Goal: Information Seeking & Learning: Learn about a topic

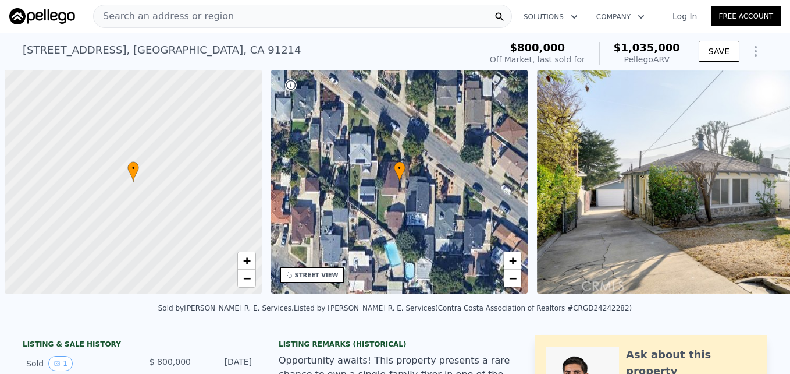
click at [141, 23] on div "Search an address or region" at bounding box center [164, 16] width 140 height 22
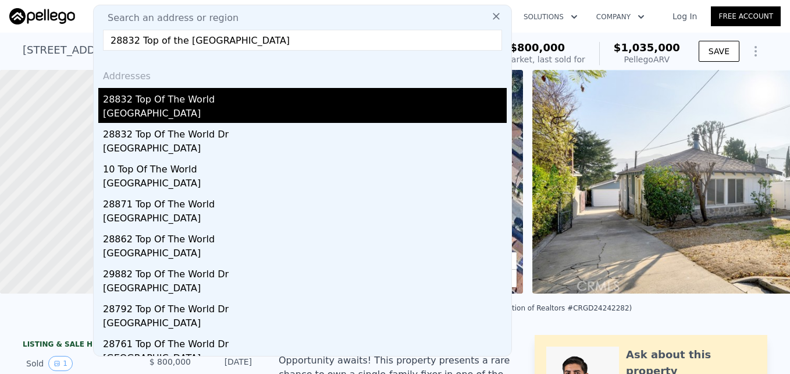
type input "28832 Top of the World Dr, Laguna Beach, CA 92651"
click at [235, 111] on div "Laguna Beach, CA 92651" at bounding box center [305, 115] width 404 height 16
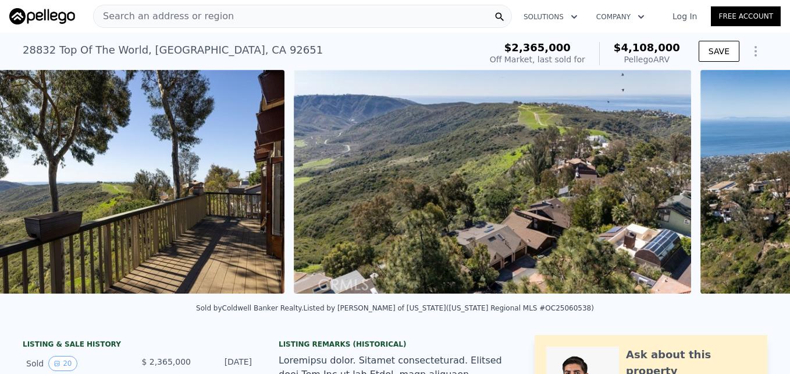
scroll to position [0, 4796]
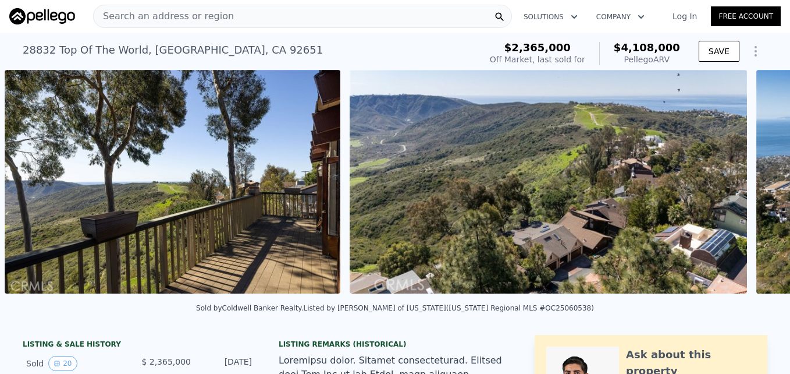
click at [224, 119] on img at bounding box center [173, 181] width 336 height 223
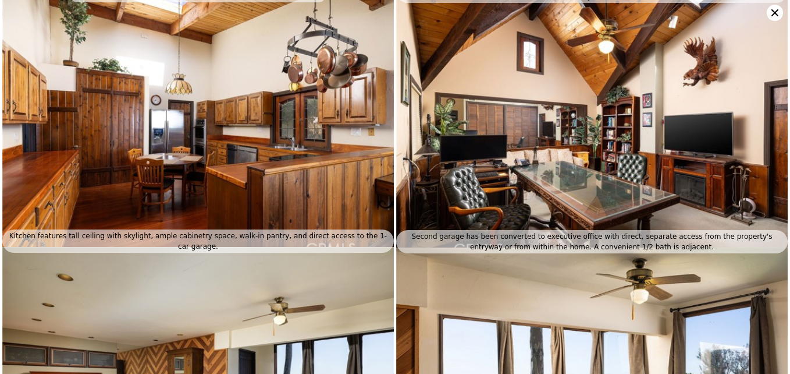
scroll to position [713, 0]
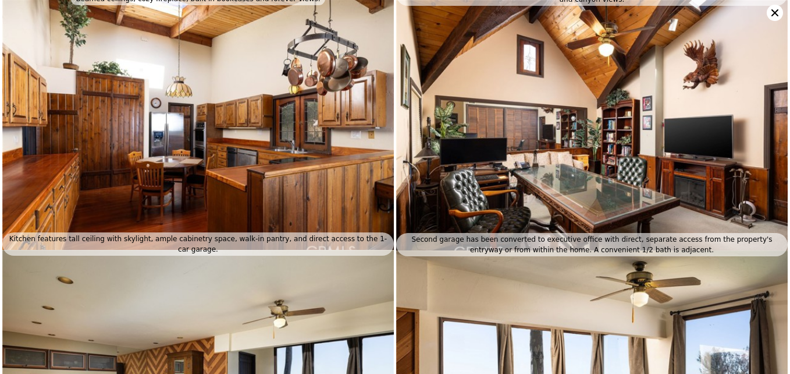
click at [771, 13] on icon at bounding box center [775, 13] width 16 height 16
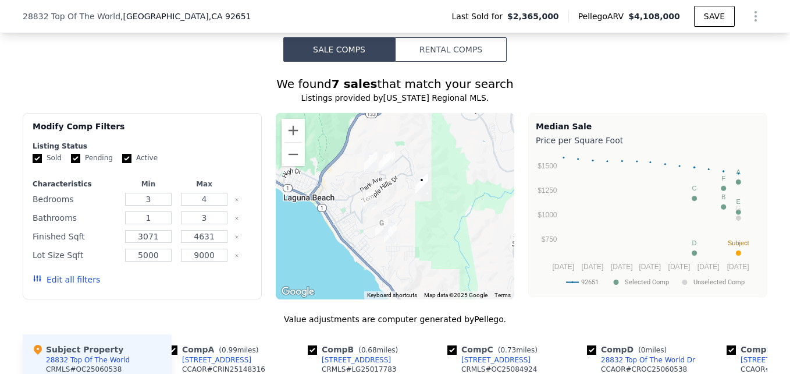
scroll to position [864, 0]
click at [284, 119] on button "Zoom in" at bounding box center [293, 130] width 23 height 23
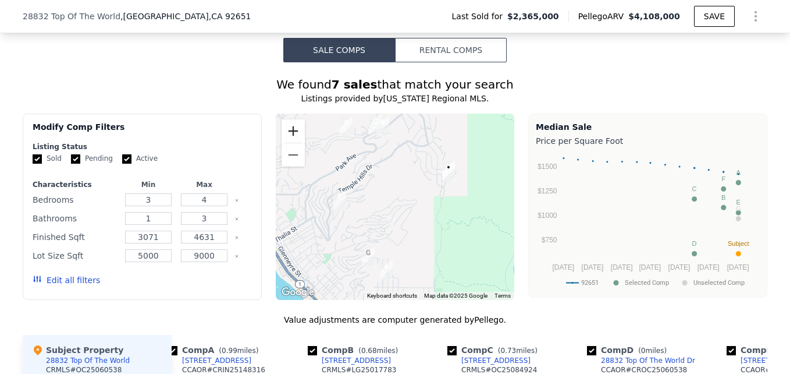
click at [291, 119] on button "Zoom in" at bounding box center [293, 130] width 23 height 23
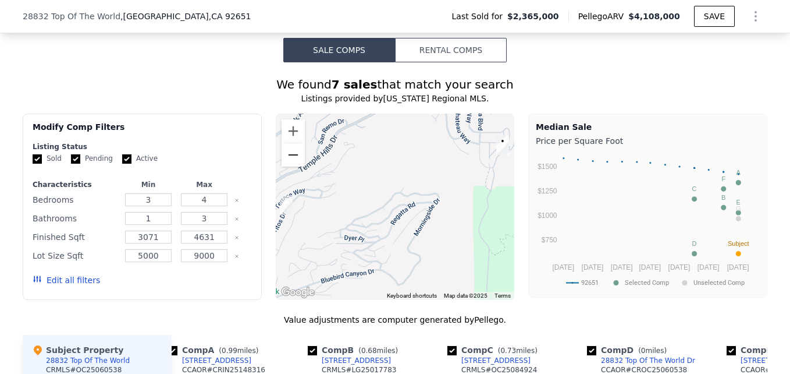
click at [293, 143] on button "Zoom out" at bounding box center [293, 154] width 23 height 23
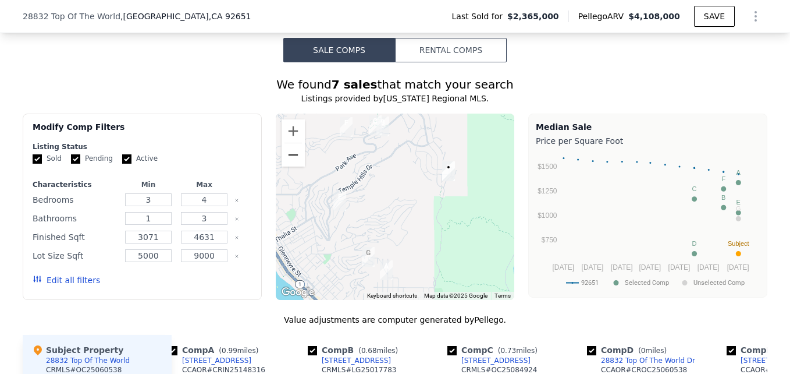
click at [290, 143] on button "Zoom out" at bounding box center [293, 154] width 23 height 23
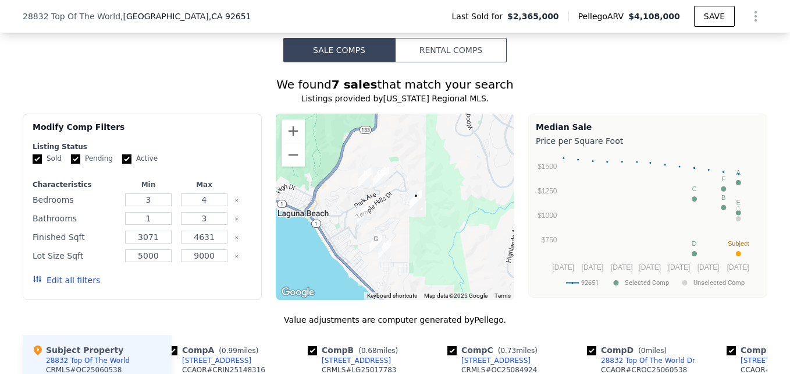
drag, startPoint x: 368, startPoint y: 105, endPoint x: 357, endPoint y: 131, distance: 27.7
click at [357, 163] on img "1598 Skyline Dr" at bounding box center [365, 177] width 22 height 29
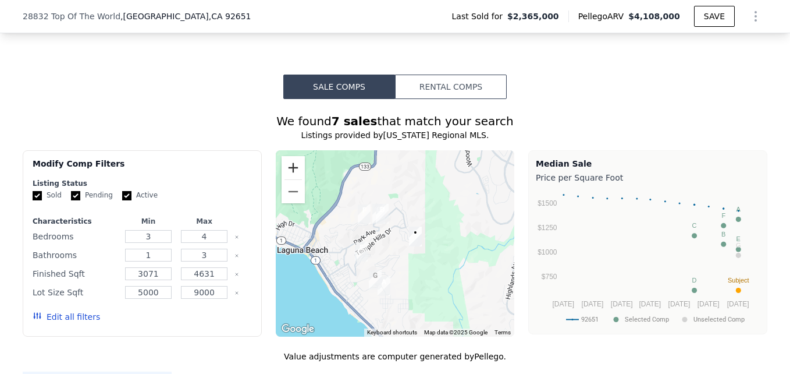
scroll to position [826, 0]
click at [282, 157] on button "Zoom in" at bounding box center [293, 168] width 23 height 23
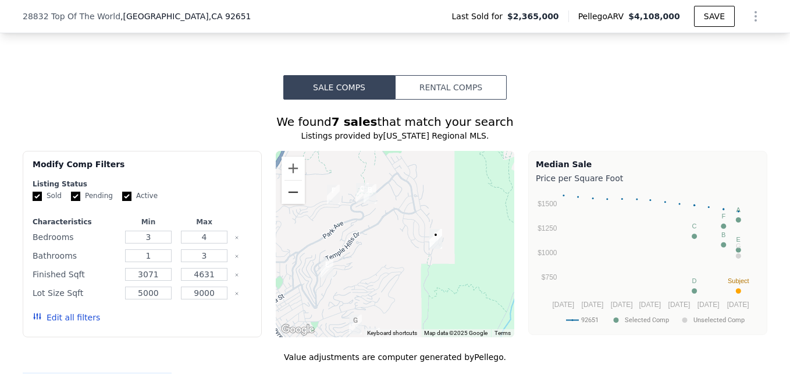
click at [295, 180] on button "Zoom out" at bounding box center [293, 191] width 23 height 23
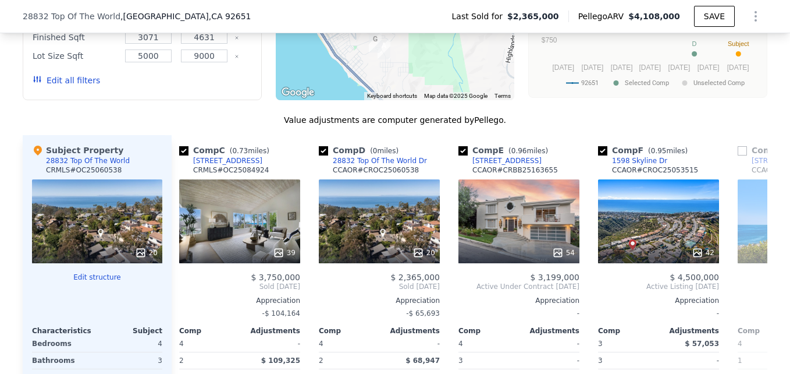
scroll to position [0, 285]
click at [388, 187] on div "20" at bounding box center [380, 221] width 121 height 84
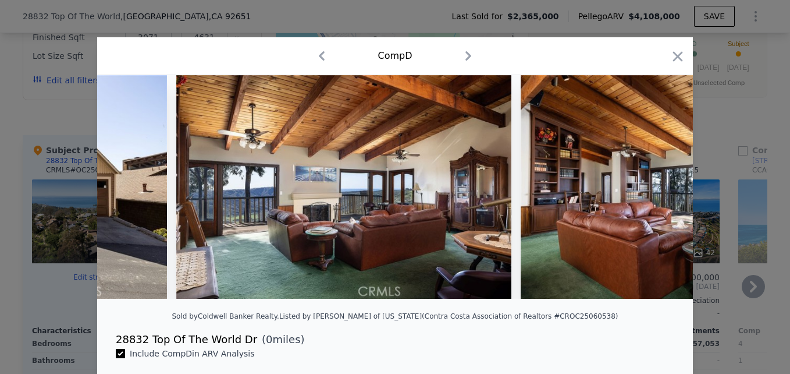
scroll to position [0, 1150]
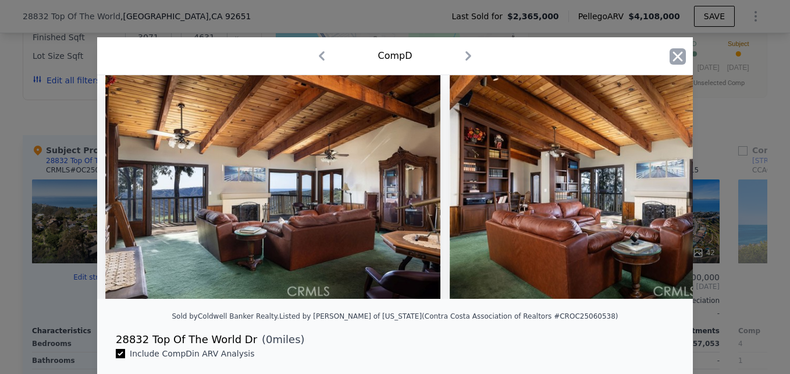
click at [670, 62] on icon "button" at bounding box center [678, 56] width 16 height 16
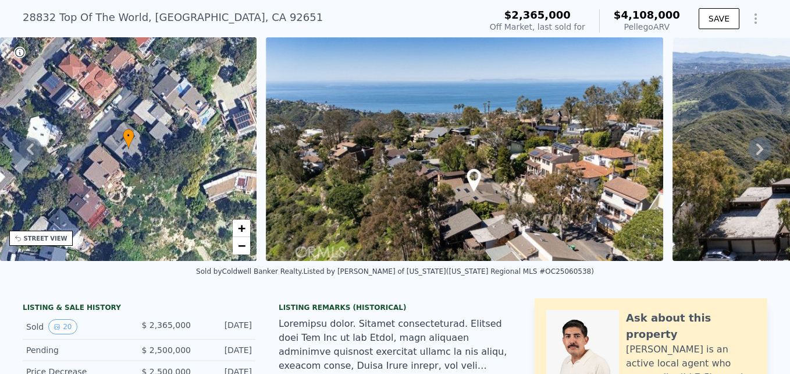
scroll to position [35, 0]
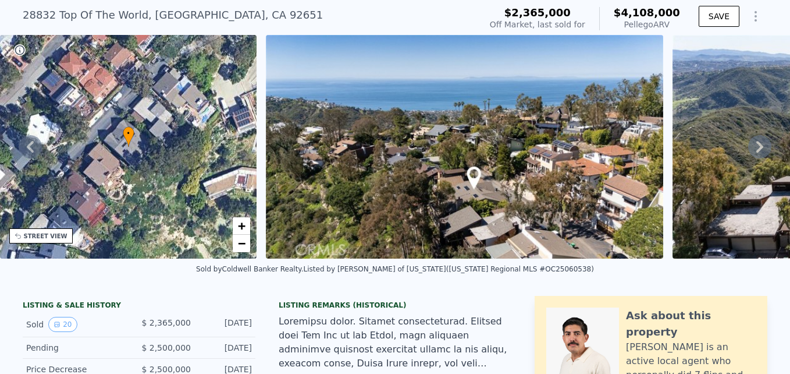
click at [54, 236] on div "STREET VIEW" at bounding box center [46, 236] width 44 height 9
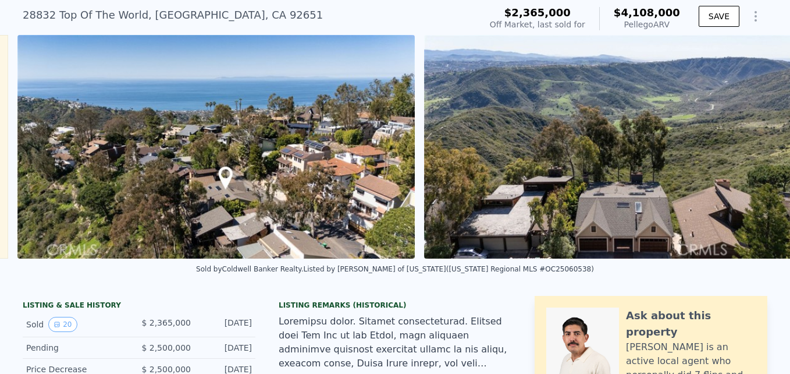
scroll to position [0, 533]
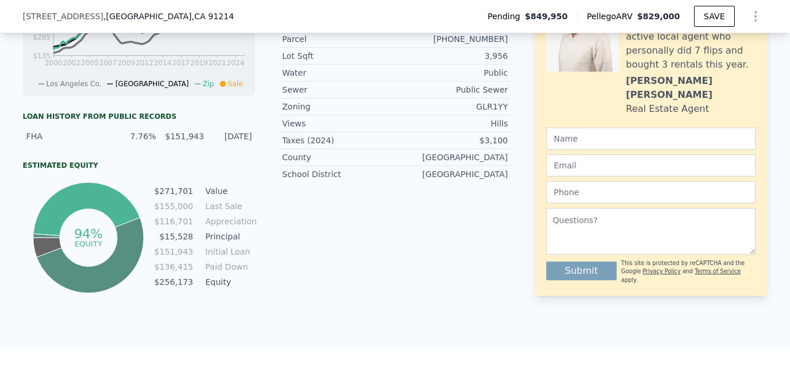
scroll to position [561, 0]
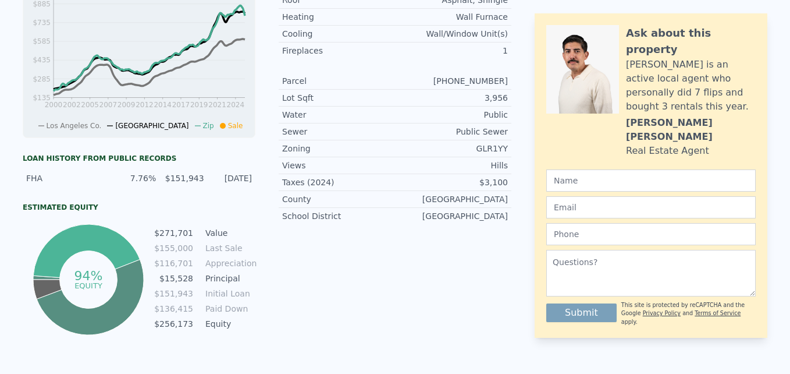
type input "2"
type input "1"
type input "962"
type input "$ 820,000"
type input "-$ 132,415"
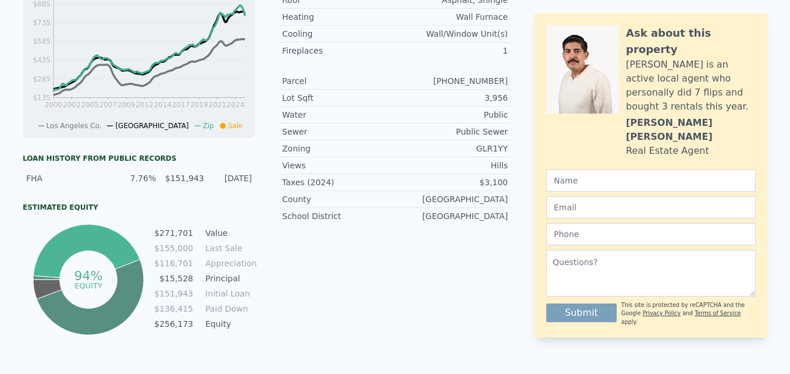
scroll to position [0, 0]
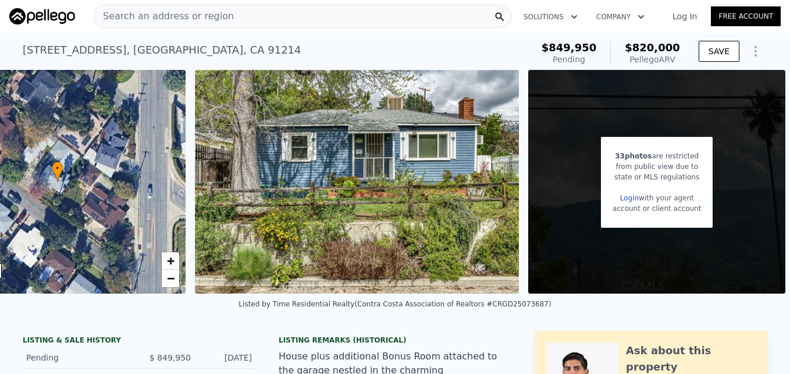
click at [147, 20] on span "Search an address or region" at bounding box center [164, 16] width 140 height 14
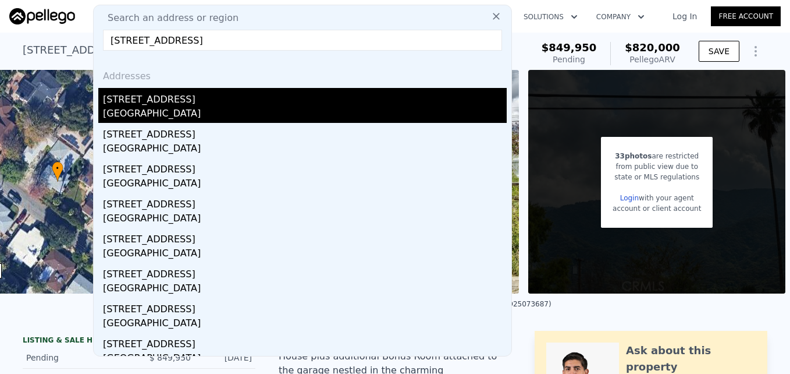
type input "340 N Vendome St, Silver Lakes, CA 90026"
click at [210, 103] on div "340 N Vendome St" at bounding box center [305, 97] width 404 height 19
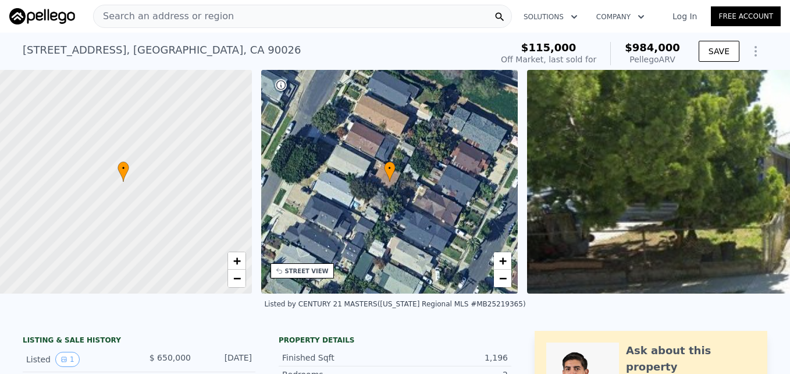
scroll to position [0, 5]
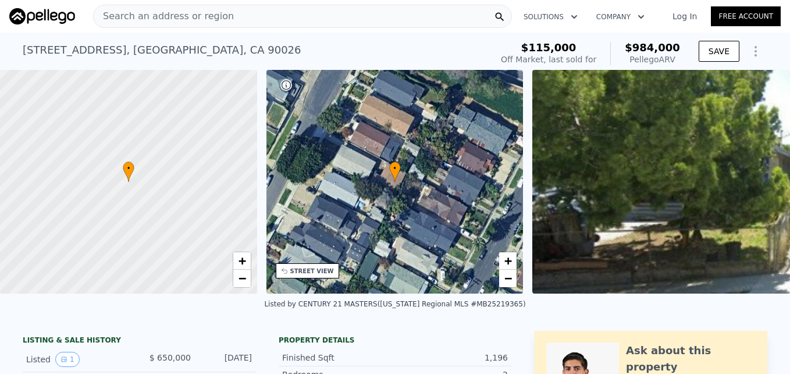
click at [308, 268] on div "STREET VIEW" at bounding box center [312, 271] width 44 height 9
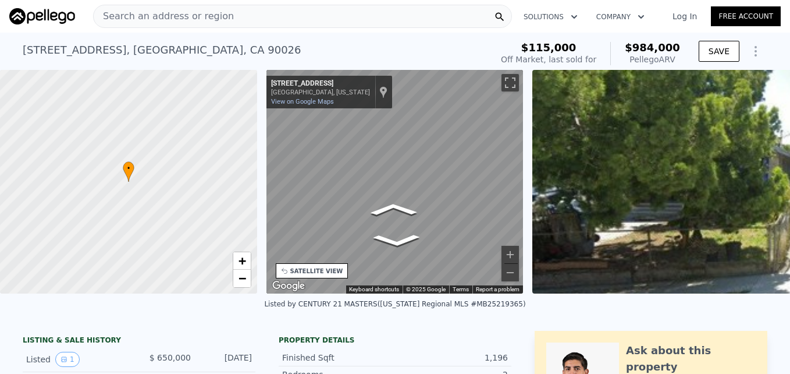
click at [360, 216] on div "Map" at bounding box center [395, 181] width 257 height 223
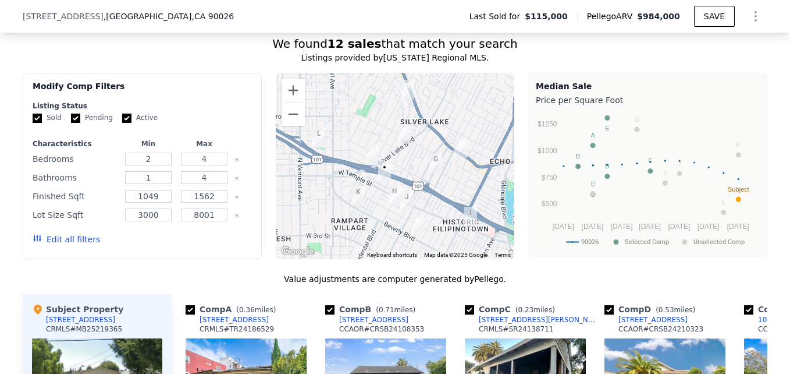
scroll to position [960, 0]
click at [286, 96] on button "Zoom in" at bounding box center [293, 90] width 23 height 23
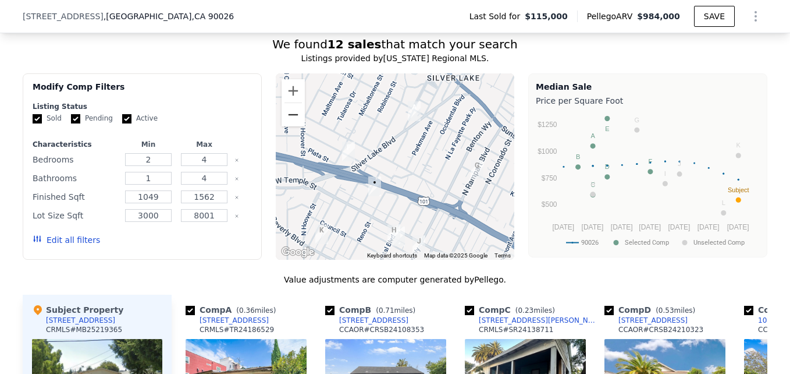
click at [299, 123] on button "Zoom out" at bounding box center [293, 114] width 23 height 23
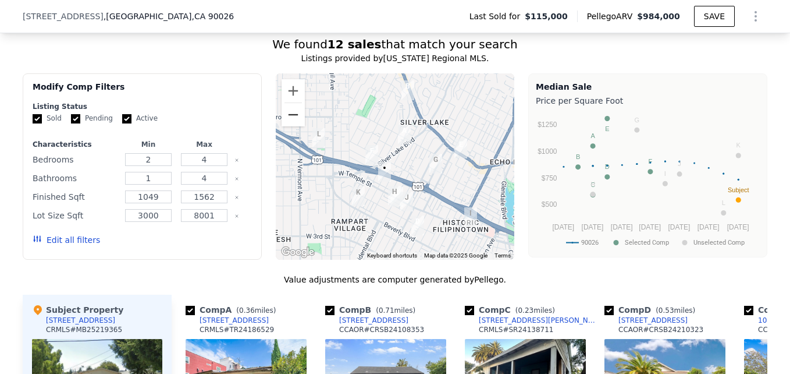
click at [300, 123] on button "Zoom out" at bounding box center [293, 114] width 23 height 23
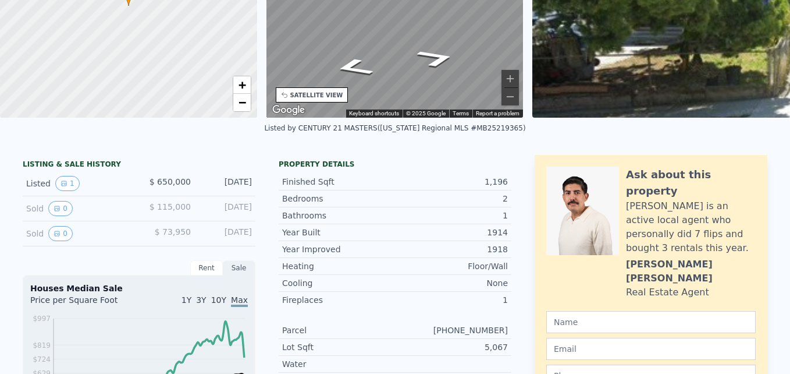
scroll to position [0, 0]
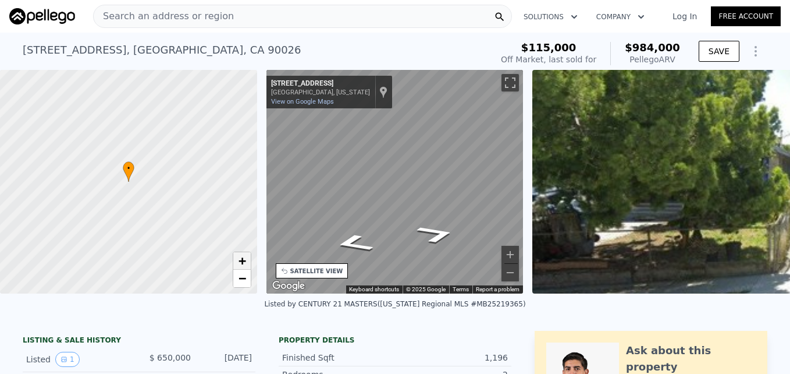
click at [245, 261] on span "+" at bounding box center [242, 260] width 8 height 15
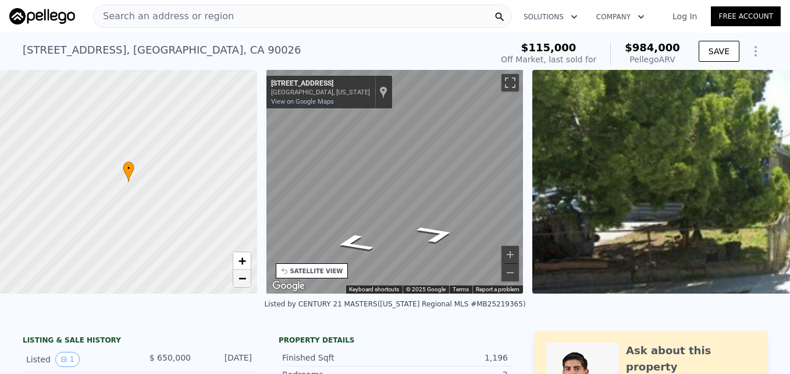
click at [245, 278] on span "−" at bounding box center [242, 278] width 8 height 15
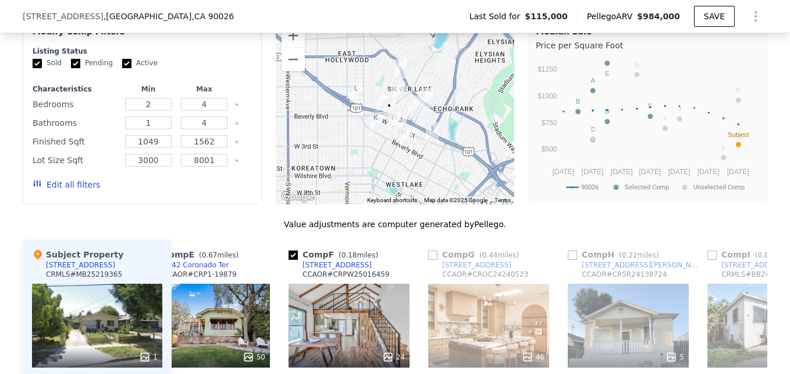
scroll to position [1014, 0]
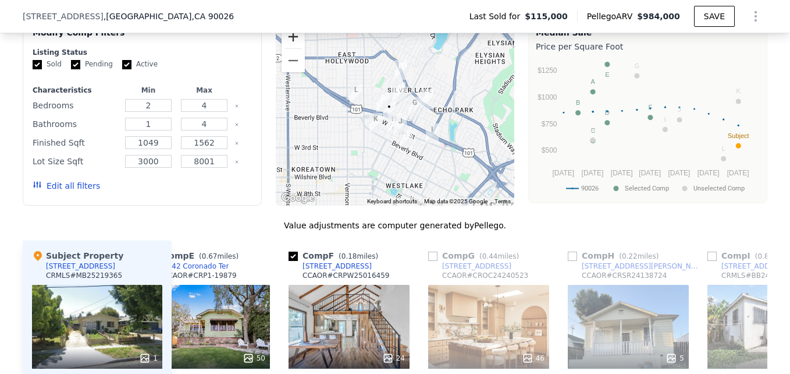
click at [289, 48] on button "Zoom in" at bounding box center [293, 36] width 23 height 23
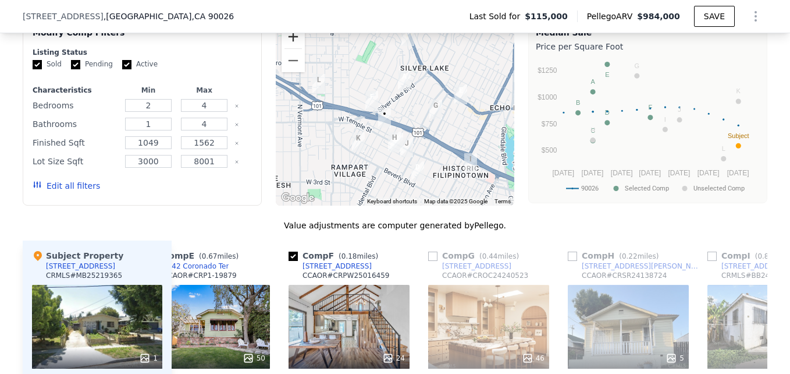
click at [289, 48] on button "Zoom in" at bounding box center [293, 36] width 23 height 23
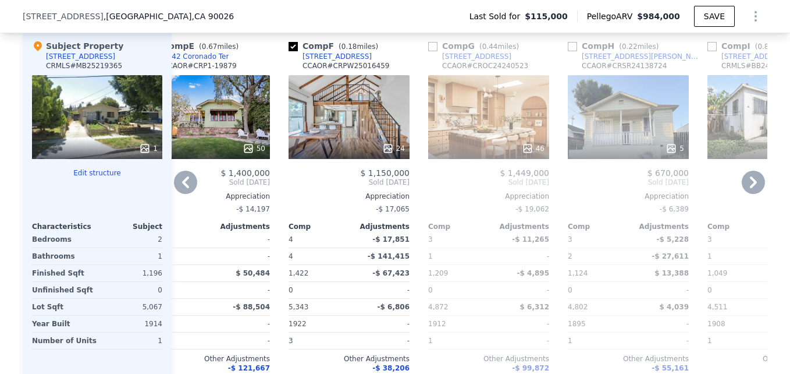
scroll to position [1224, 0]
click at [365, 148] on div at bounding box center [349, 147] width 121 height 21
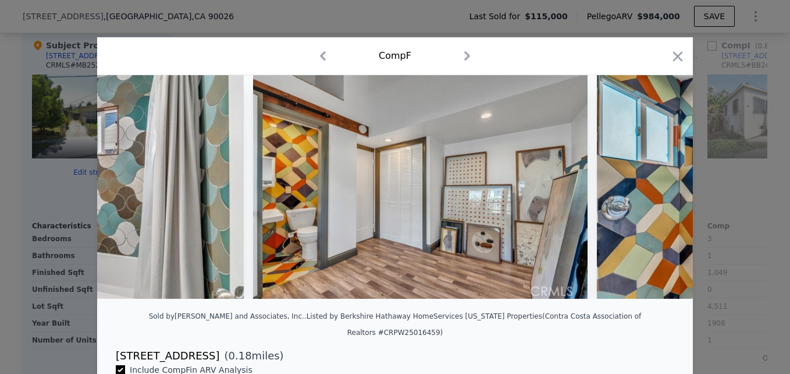
scroll to position [0, 2942]
click at [684, 60] on div "Comp F" at bounding box center [395, 56] width 596 height 38
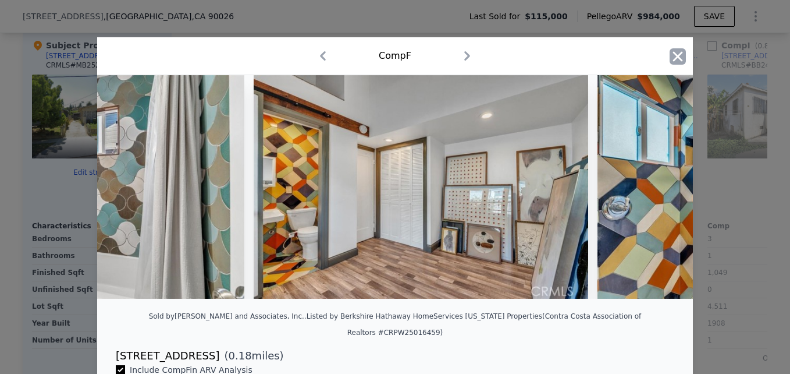
click at [673, 52] on icon "button" at bounding box center [678, 56] width 16 height 16
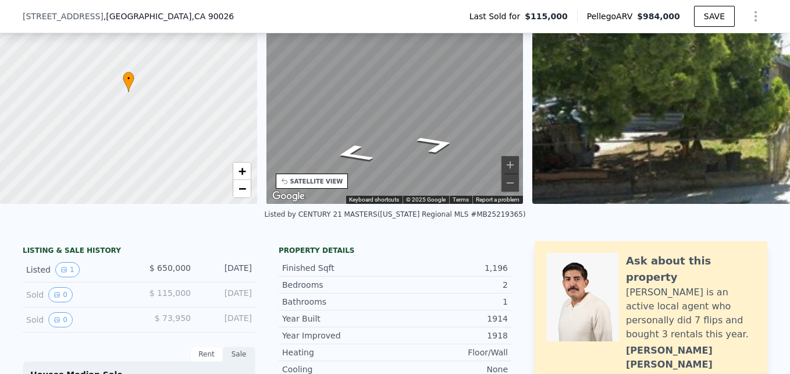
scroll to position [83, 0]
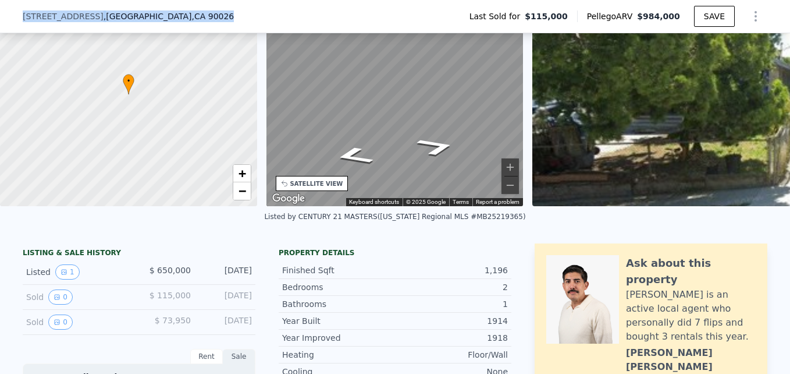
drag, startPoint x: 11, startPoint y: 16, endPoint x: 182, endPoint y: 19, distance: 171.1
click at [182, 19] on div "340 N Vendome St , Los Angeles , CA 90026 Last Sold for $115,000 Pellego ARV $9…" at bounding box center [395, 16] width 790 height 33
drag, startPoint x: 182, startPoint y: 19, endPoint x: 164, endPoint y: 19, distance: 18.6
copy div "340 N Vendome St , Los Angeles , CA 90026"
click at [263, 74] on div "← Move left → Move right ↑ Move up ↓ Move down + Zoom in - Zoom out 6891 Adams …" at bounding box center [395, 94] width 267 height 223
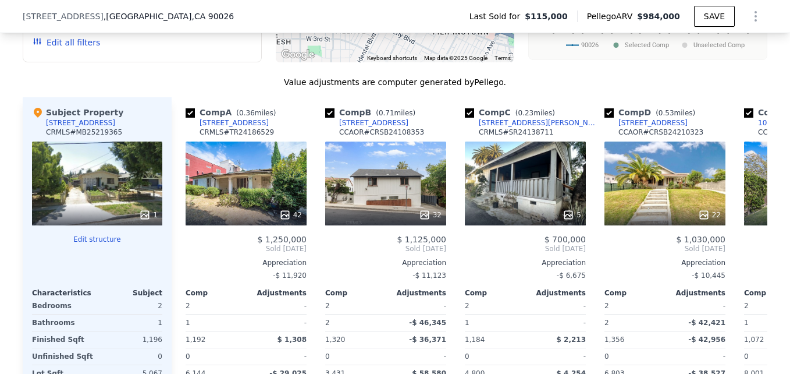
scroll to position [1204, 0]
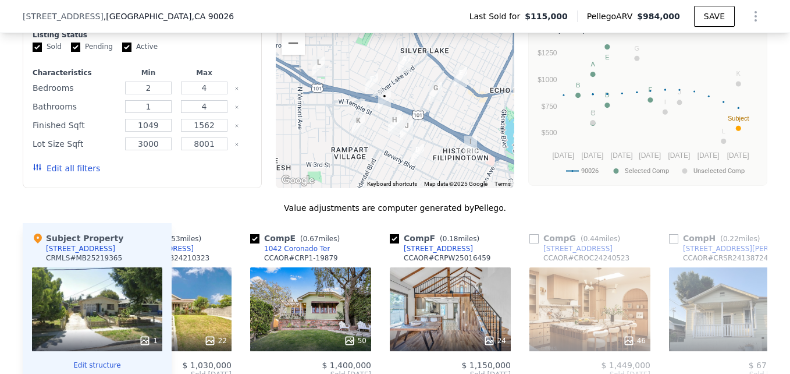
scroll to position [990, 0]
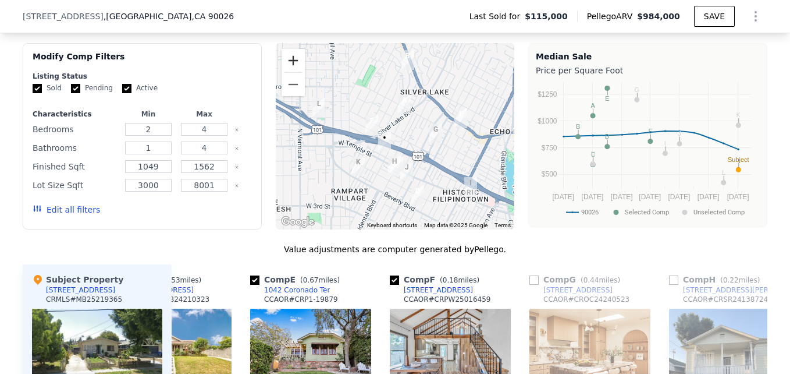
click at [291, 66] on button "Zoom in" at bounding box center [293, 60] width 23 height 23
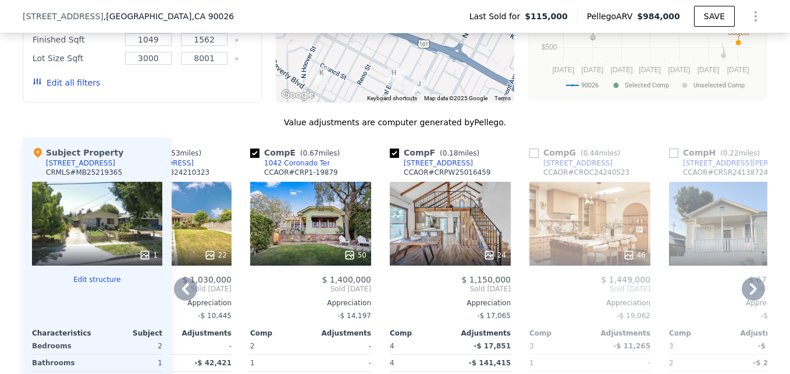
scroll to position [1117, 0]
click at [481, 224] on div "24" at bounding box center [450, 223] width 121 height 84
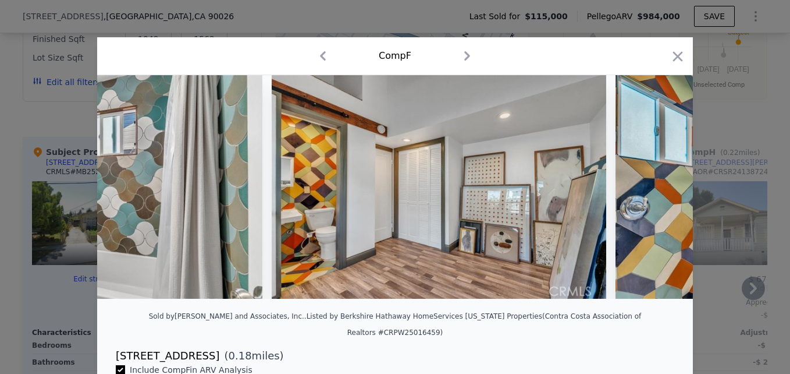
scroll to position [0, 2951]
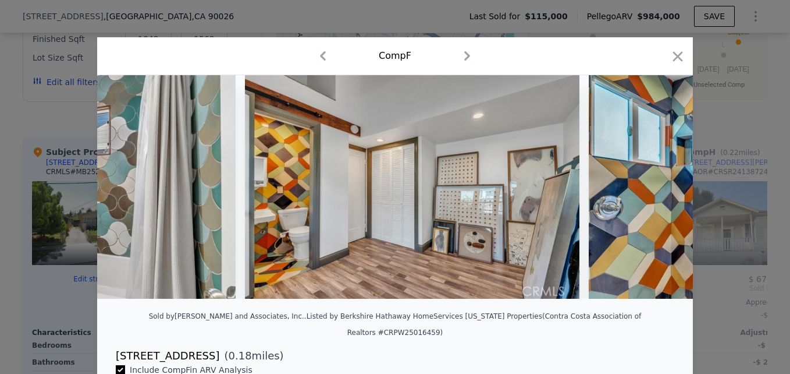
click at [672, 53] on icon "button" at bounding box center [678, 56] width 16 height 16
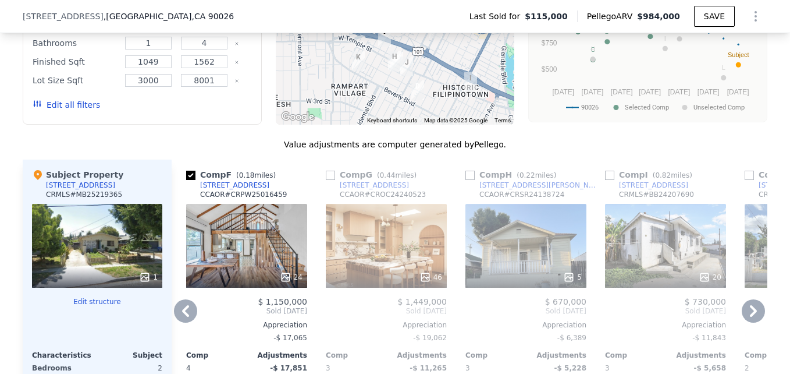
scroll to position [1097, 0]
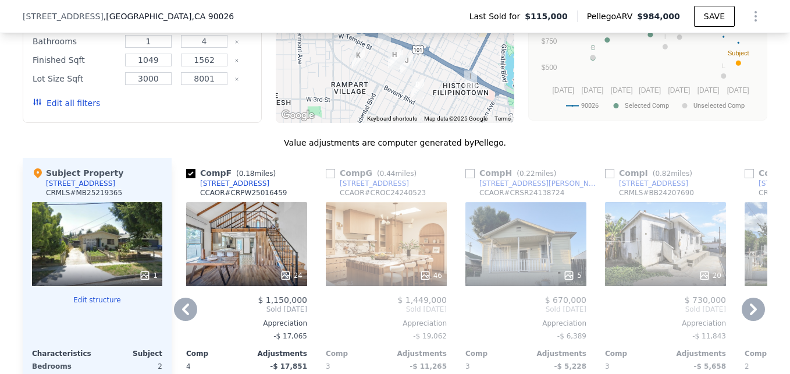
click at [229, 188] on div "[STREET_ADDRESS]" at bounding box center [234, 183] width 69 height 9
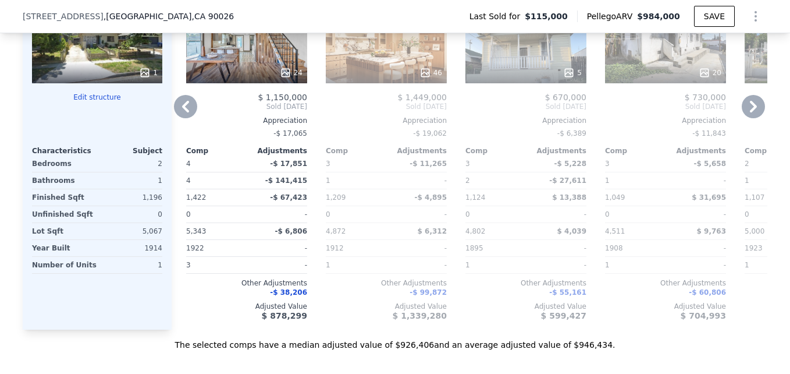
scroll to position [1343, 0]
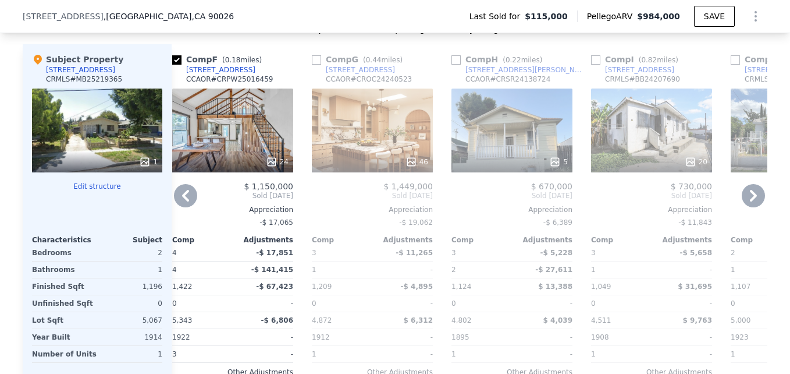
scroll to position [1209, 0]
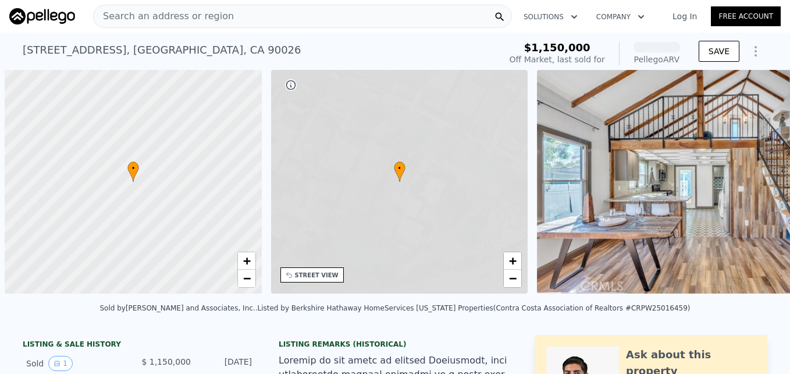
scroll to position [0, 5]
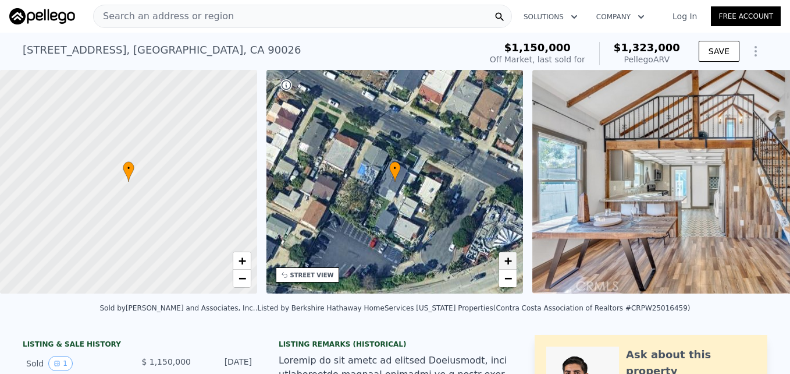
click at [505, 259] on span "+" at bounding box center [509, 260] width 8 height 15
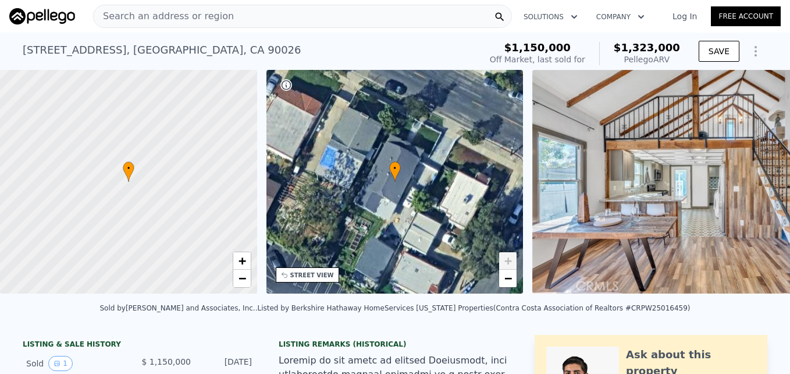
click at [505, 259] on span "+" at bounding box center [509, 260] width 8 height 15
click at [516, 277] on link "−" at bounding box center [507, 277] width 17 height 17
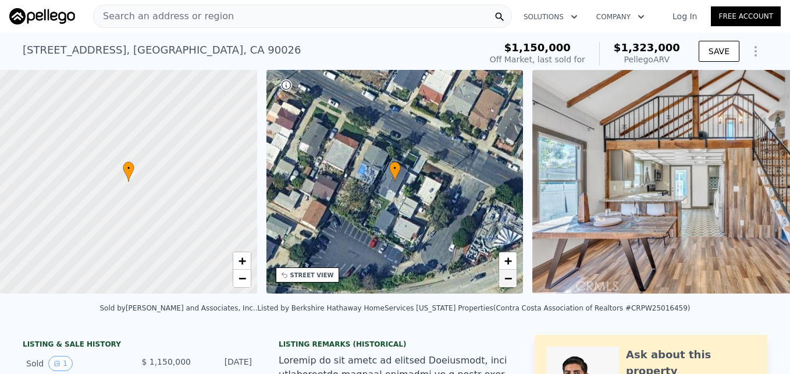
click at [516, 278] on link "−" at bounding box center [507, 277] width 17 height 17
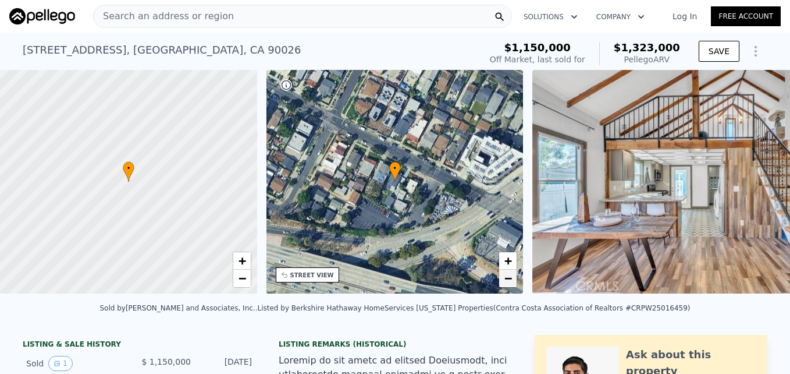
click at [516, 278] on link "−" at bounding box center [507, 277] width 17 height 17
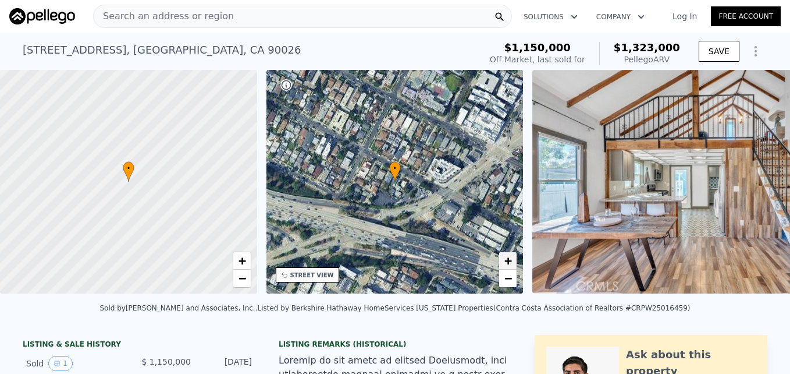
click at [507, 260] on span "+" at bounding box center [509, 260] width 8 height 15
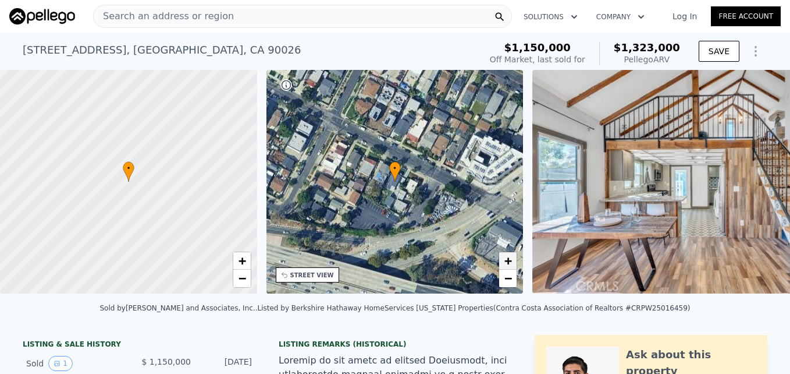
click at [507, 260] on span "+" at bounding box center [509, 260] width 8 height 15
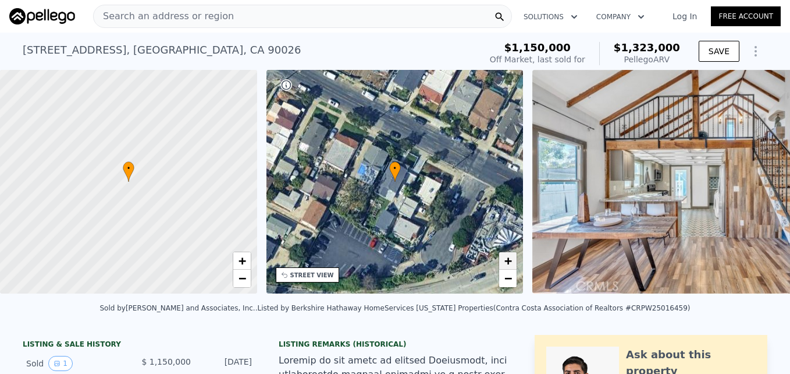
click at [507, 260] on span "+" at bounding box center [509, 260] width 8 height 15
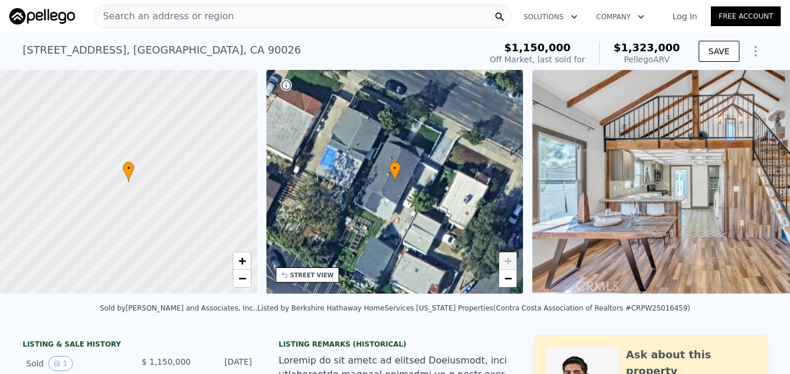
click at [507, 260] on span "+" at bounding box center [509, 260] width 8 height 15
click at [508, 279] on span "−" at bounding box center [509, 278] width 8 height 15
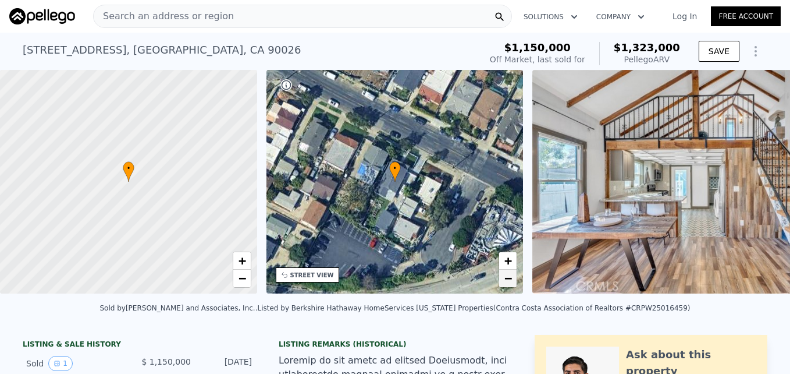
click at [508, 279] on span "−" at bounding box center [509, 278] width 8 height 15
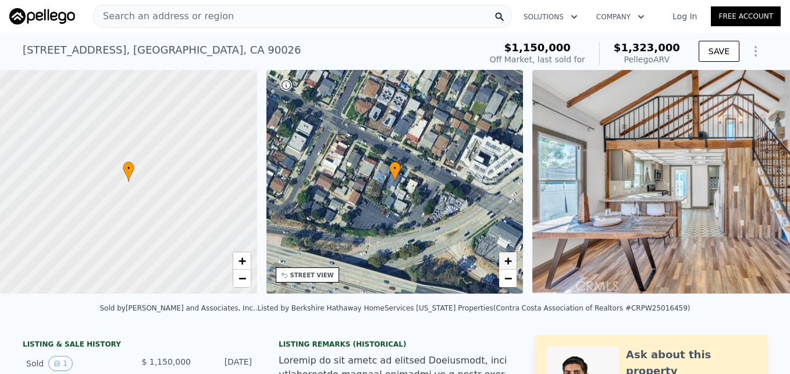
click at [508, 264] on span "+" at bounding box center [509, 260] width 8 height 15
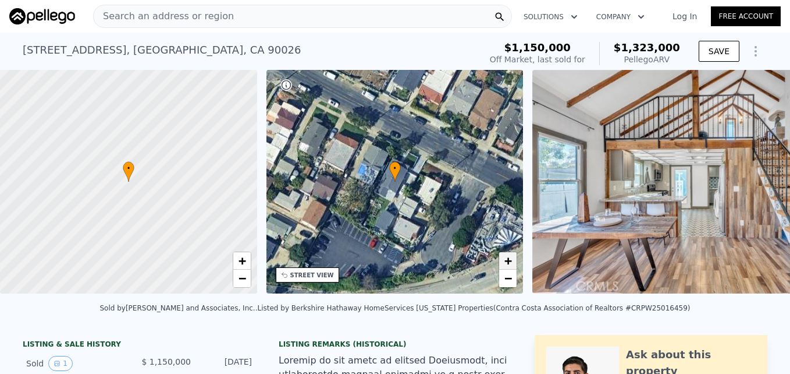
click at [508, 264] on span "+" at bounding box center [509, 260] width 8 height 15
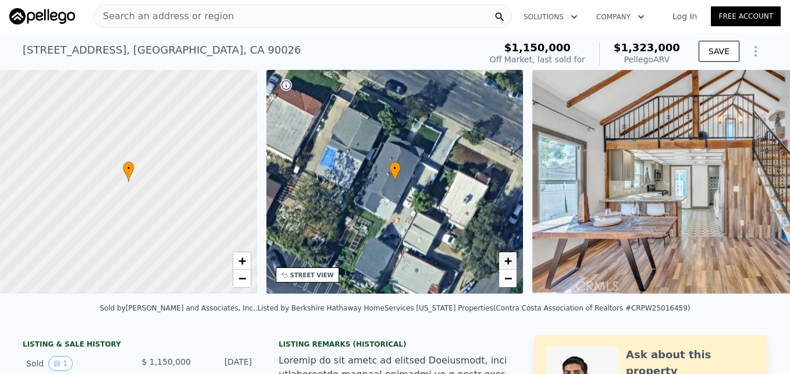
click at [508, 264] on span "+" at bounding box center [509, 260] width 8 height 15
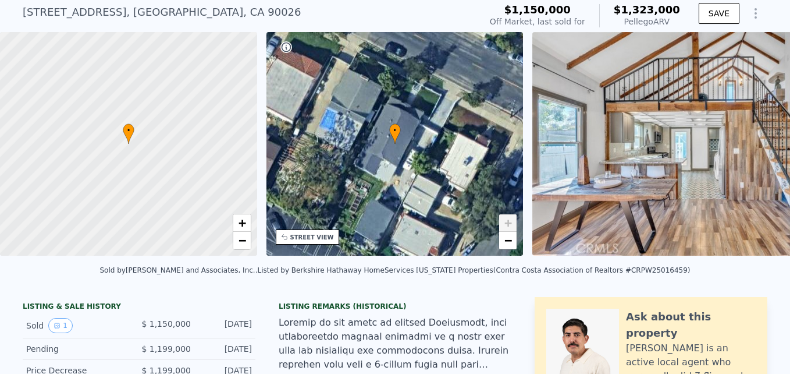
scroll to position [0, 0]
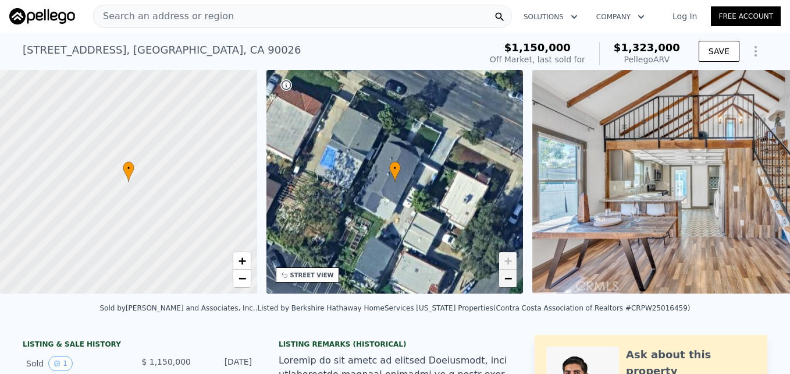
click at [507, 278] on span "−" at bounding box center [509, 278] width 8 height 15
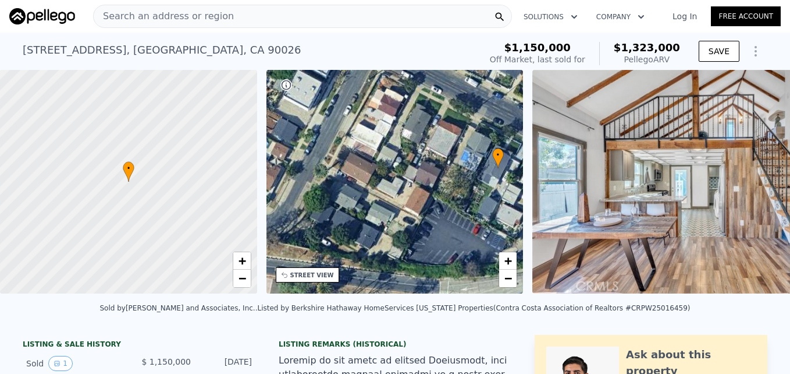
drag, startPoint x: 296, startPoint y: 259, endPoint x: 399, endPoint y: 247, distance: 103.7
click at [399, 247] on div "• + −" at bounding box center [395, 181] width 257 height 223
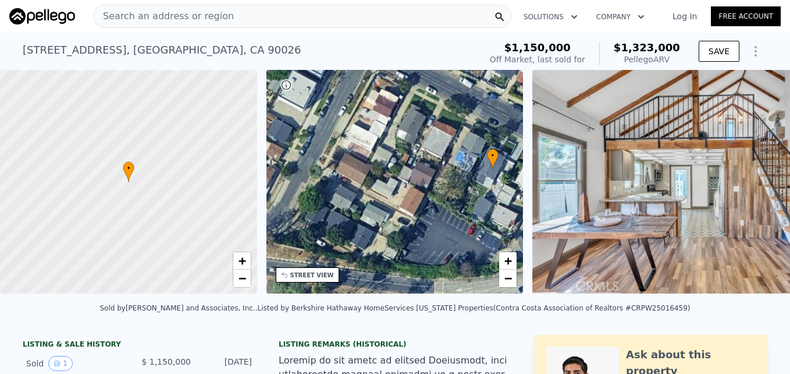
drag, startPoint x: 427, startPoint y: 244, endPoint x: 326, endPoint y: 223, distance: 102.7
click at [326, 223] on div "• + −" at bounding box center [395, 181] width 257 height 223
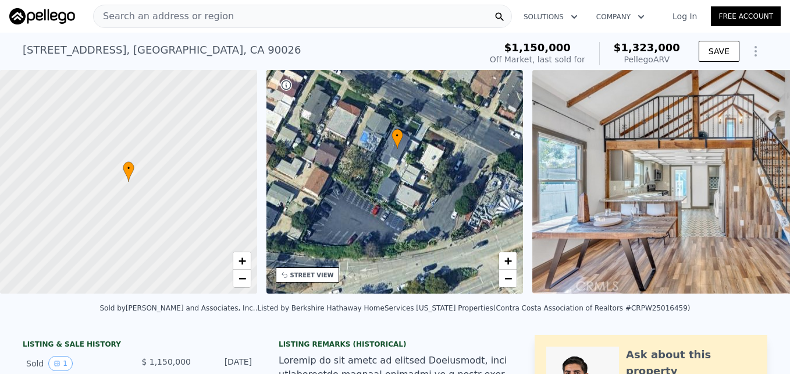
click at [319, 272] on div "STREET VIEW" at bounding box center [312, 275] width 44 height 9
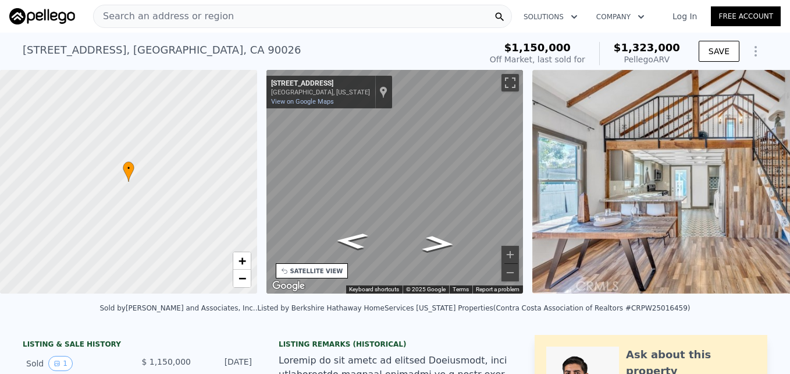
click at [534, 202] on div "• + − • + − STREET VIEW ← Move left → Move right ↑ Move up ↓ Move down + Zoom i…" at bounding box center [395, 184] width 790 height 228
click at [400, 239] on icon "Go East, London St" at bounding box center [395, 235] width 70 height 16
click at [357, 242] on icon "Go East, London St" at bounding box center [351, 246] width 59 height 24
click at [392, 240] on icon "Go Northeast, Robinson St" at bounding box center [395, 232] width 70 height 17
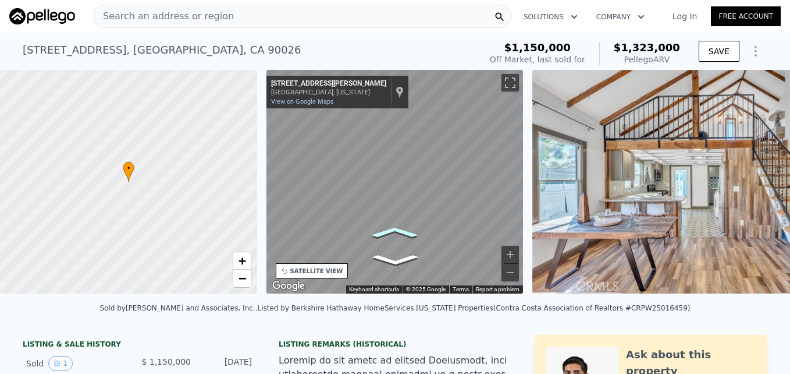
click at [392, 240] on icon "Go Northeast, Robinson St" at bounding box center [395, 232] width 70 height 17
click at [415, 228] on icon "Go Northwest, London St" at bounding box center [411, 223] width 84 height 25
click at [420, 217] on icon "Go Northwest, London St" at bounding box center [411, 223] width 84 height 25
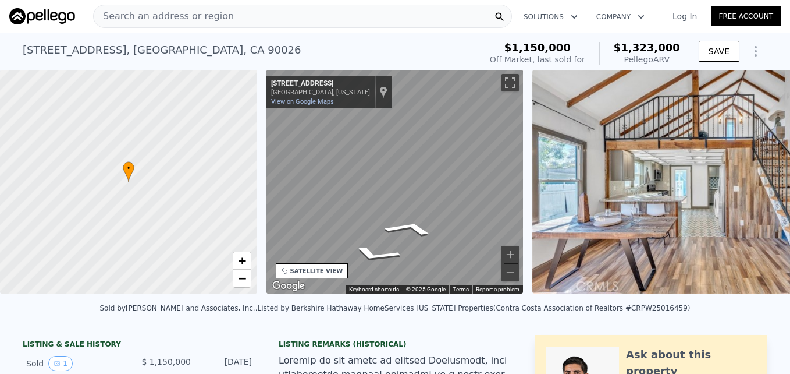
click at [526, 250] on div "← Move left → Move right ↑ Move up ↓ Move down + Zoom in - Zoom out [STREET_ADD…" at bounding box center [395, 184] width 267 height 228
click at [241, 264] on span "+" at bounding box center [242, 260] width 8 height 15
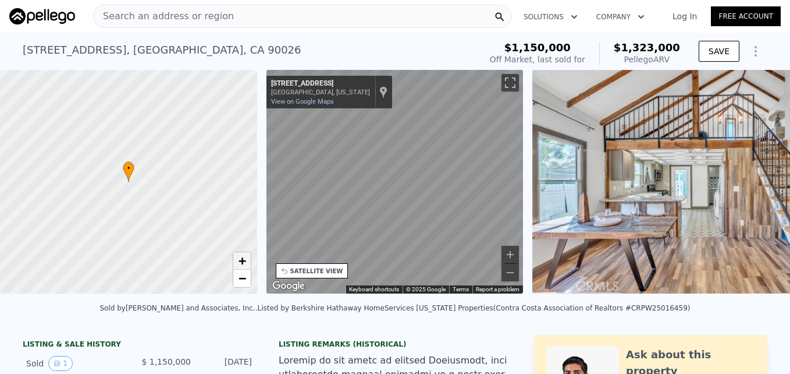
click at [241, 264] on span "+" at bounding box center [242, 260] width 8 height 15
click at [239, 265] on span "+" at bounding box center [242, 260] width 8 height 15
click at [242, 262] on span "+" at bounding box center [242, 260] width 8 height 15
click at [242, 281] on span "−" at bounding box center [242, 278] width 8 height 15
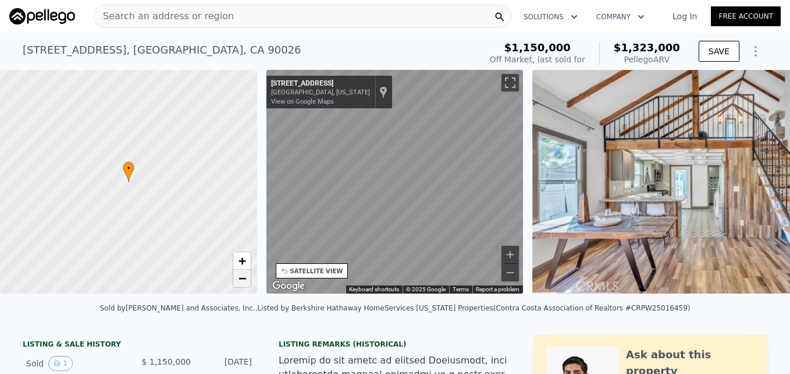
click at [242, 281] on span "−" at bounding box center [242, 278] width 8 height 15
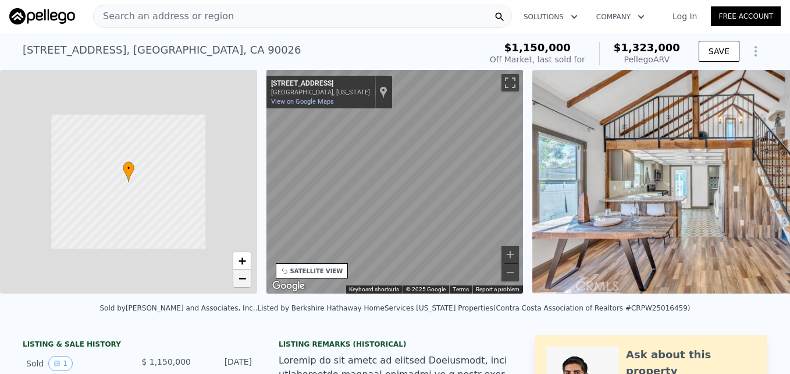
click at [242, 281] on span "−" at bounding box center [242, 278] width 8 height 15
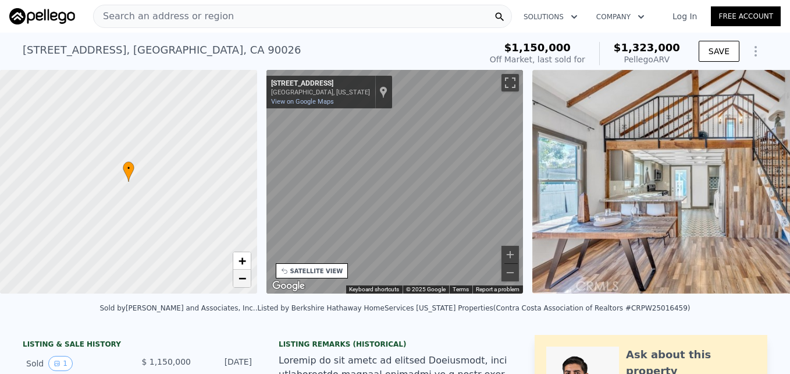
click at [242, 281] on span "−" at bounding box center [242, 278] width 8 height 15
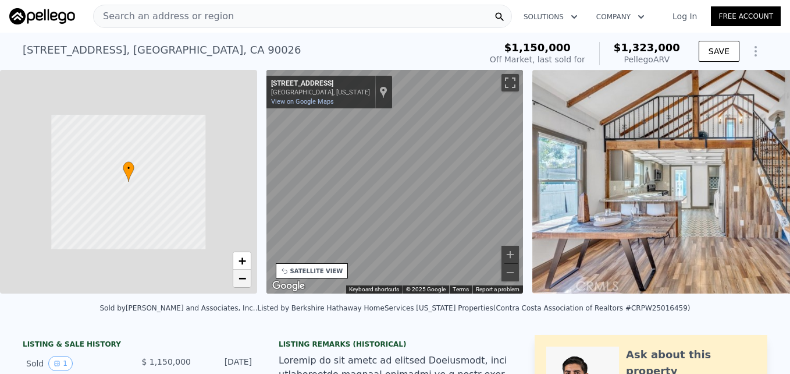
click at [242, 281] on span "−" at bounding box center [242, 278] width 8 height 15
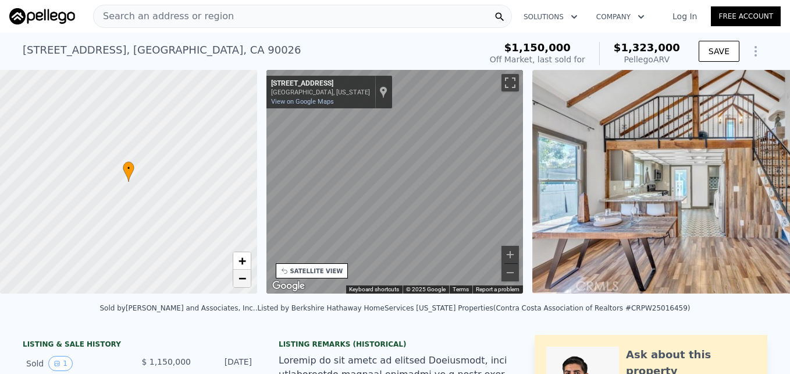
click at [242, 281] on span "−" at bounding box center [242, 278] width 8 height 15
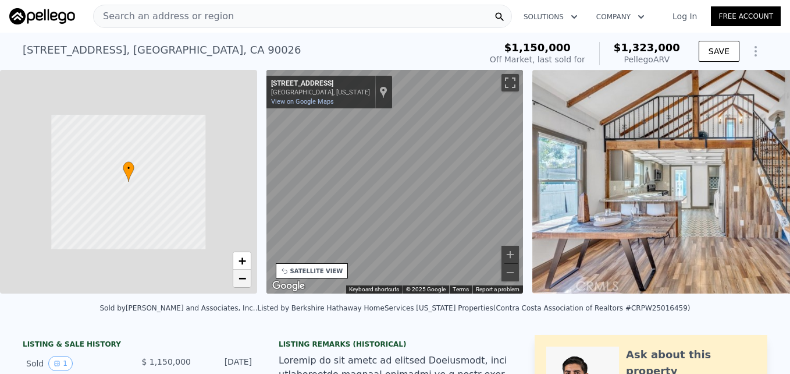
click at [242, 281] on span "−" at bounding box center [242, 278] width 8 height 15
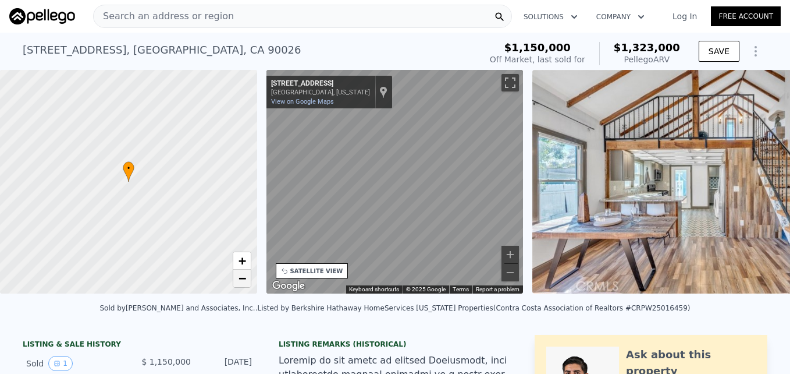
click at [242, 281] on span "−" at bounding box center [242, 278] width 8 height 15
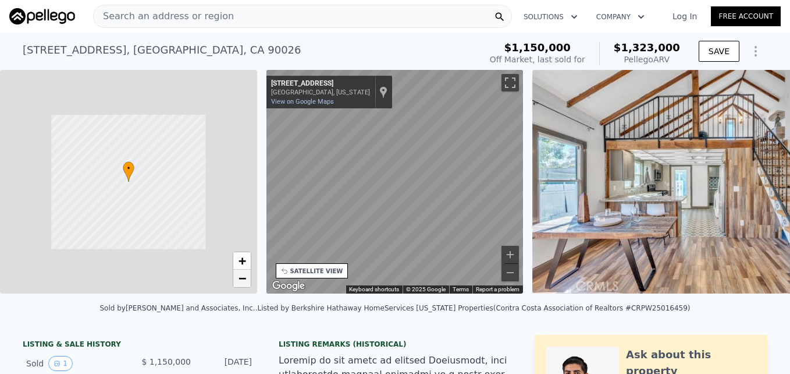
click at [242, 281] on span "−" at bounding box center [242, 278] width 8 height 15
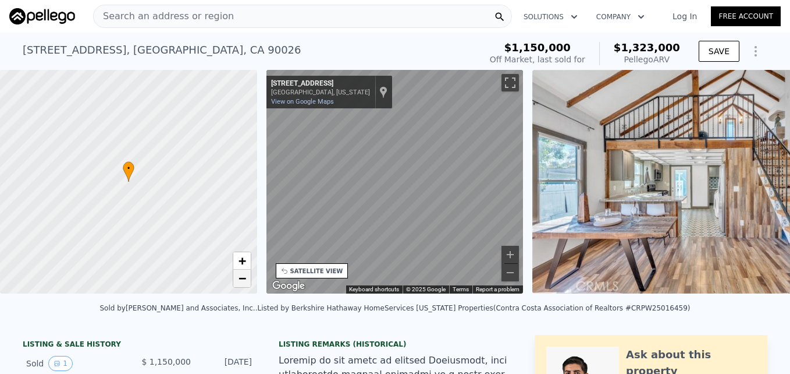
click at [242, 281] on span "−" at bounding box center [242, 278] width 8 height 15
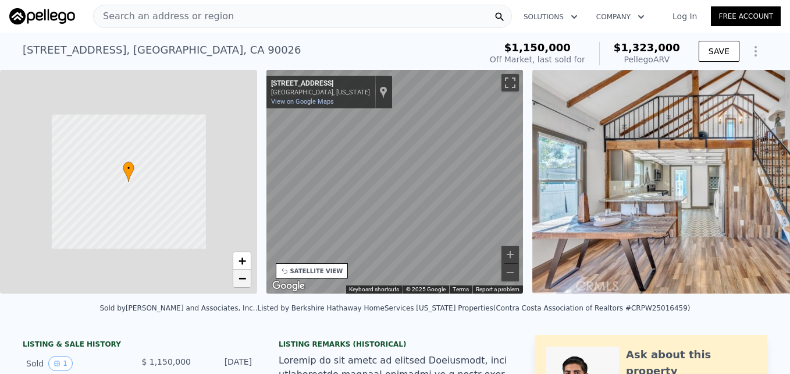
click at [242, 281] on span "−" at bounding box center [242, 278] width 8 height 15
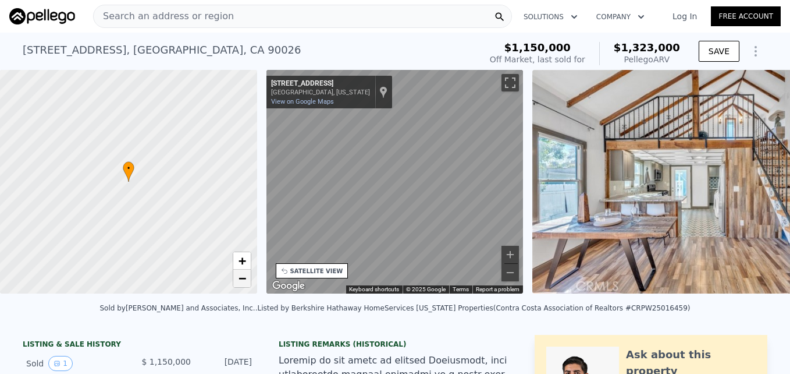
click at [242, 281] on span "−" at bounding box center [242, 278] width 8 height 15
click at [324, 271] on div "SATELLITE VIEW" at bounding box center [316, 271] width 53 height 9
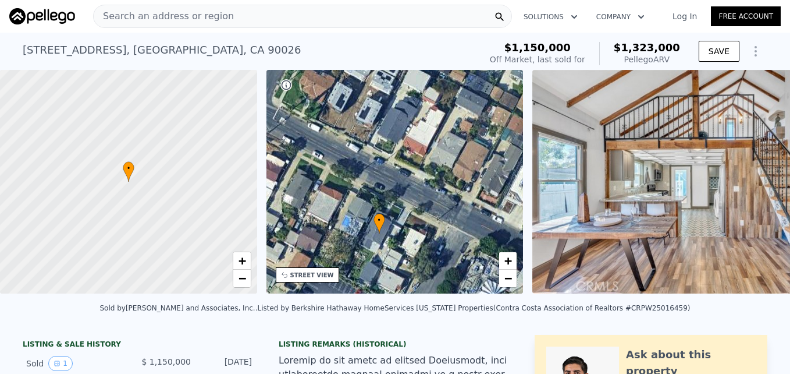
drag, startPoint x: 464, startPoint y: 122, endPoint x: 446, endPoint y: 207, distance: 86.8
click at [446, 207] on div "• + −" at bounding box center [395, 181] width 257 height 223
click at [502, 283] on link "−" at bounding box center [507, 277] width 17 height 17
